Goal: Information Seeking & Learning: Learn about a topic

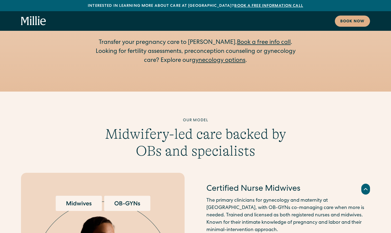
scroll to position [986, 0]
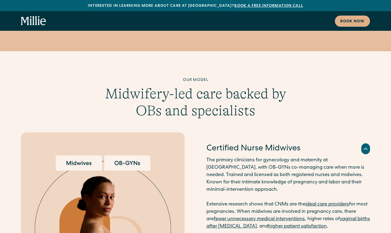
click at [133, 155] on img at bounding box center [103, 230] width 136 height 150
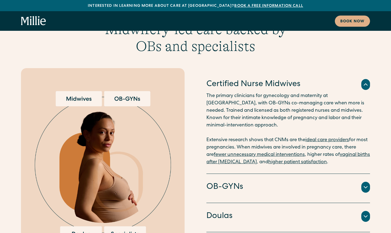
scroll to position [1123, 0]
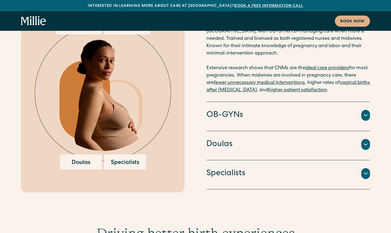
click at [225, 139] on h4 "Doulas" at bounding box center [219, 144] width 26 height 11
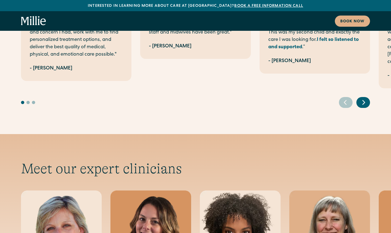
scroll to position [1754, 0]
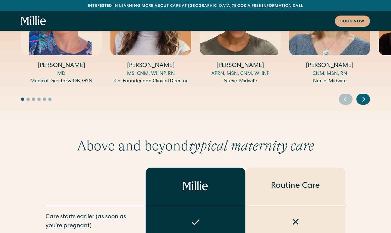
scroll to position [1814, 0]
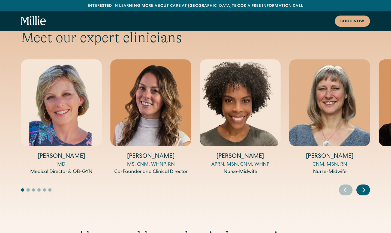
click at [28, 188] on button "Go to slide 2" at bounding box center [27, 189] width 3 height 3
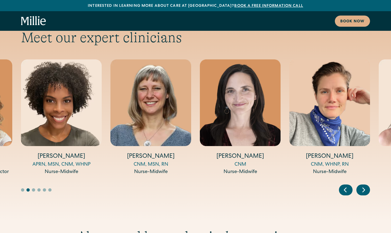
click at [43, 188] on button "Go to slide 5" at bounding box center [44, 189] width 3 height 3
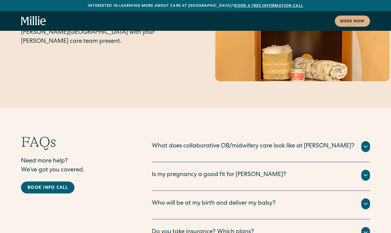
scroll to position [2680, 0]
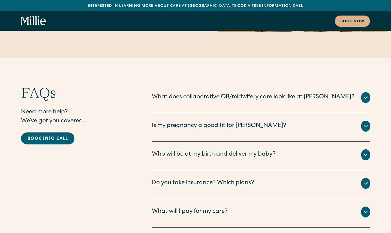
click at [216, 150] on div "Who will be at my birth and deliver my baby?" at bounding box center [214, 154] width 124 height 9
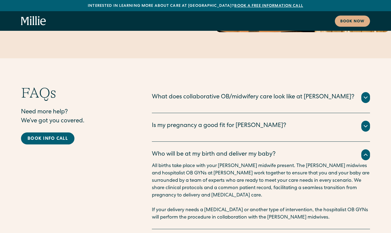
click at [217, 150] on div "Who will be at my birth and deliver my baby?" at bounding box center [214, 154] width 124 height 9
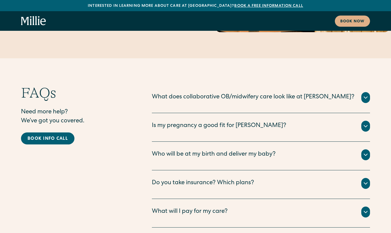
click at [217, 179] on div "Do you take insurance? Which plans?" at bounding box center [203, 183] width 102 height 9
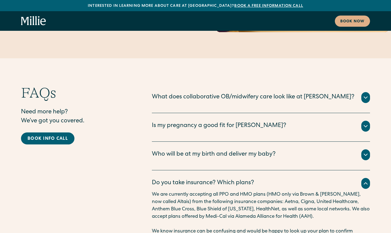
click at [211, 179] on div "Do you take insurance? Which plans?" at bounding box center [203, 183] width 102 height 9
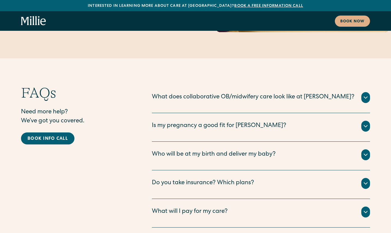
click at [211, 207] on div "What will I pay for my care?" at bounding box center [261, 212] width 218 height 11
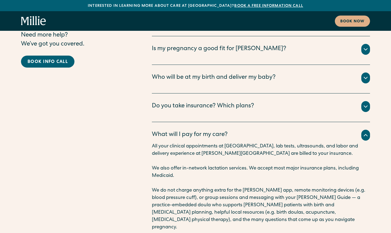
scroll to position [2724, 0]
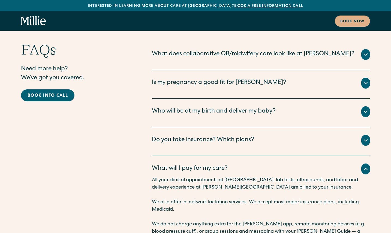
click at [221, 164] on div "What will I pay for my care?" at bounding box center [190, 168] width 76 height 9
